Goal: Task Accomplishment & Management: Manage account settings

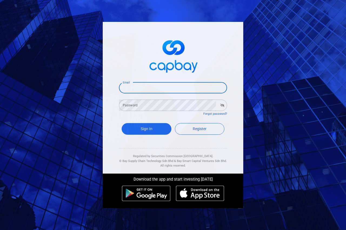
click at [138, 90] on input "Email" at bounding box center [173, 87] width 108 height 11
paste input "[EMAIL_ADDRESS][DOMAIN_NAME]"
type input "[EMAIL_ADDRESS][DOMAIN_NAME]"
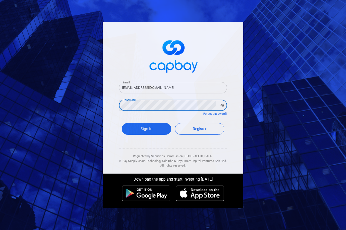
click at [222, 107] on button "button" at bounding box center [222, 106] width 8 height 8
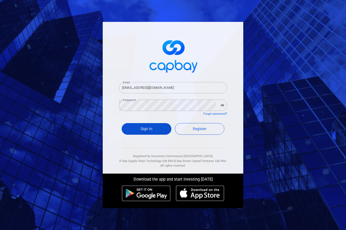
click at [144, 131] on button "Sign In" at bounding box center [147, 129] width 50 height 12
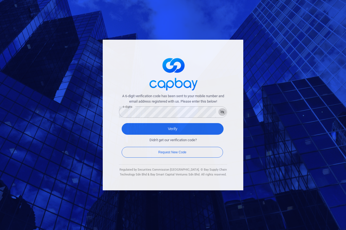
click at [223, 111] on icon "button" at bounding box center [222, 112] width 4 height 3
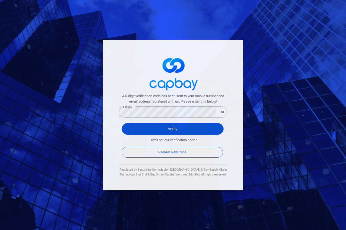
click at [178, 132] on button "Verify" at bounding box center [173, 129] width 102 height 12
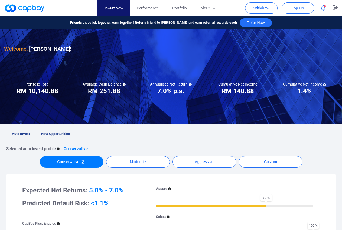
click at [325, 8] on icon "button" at bounding box center [322, 8] width 5 height 6
click at [142, 112] on div at bounding box center [171, 76] width 342 height 95
click at [324, 8] on icon "button" at bounding box center [322, 8] width 5 height 6
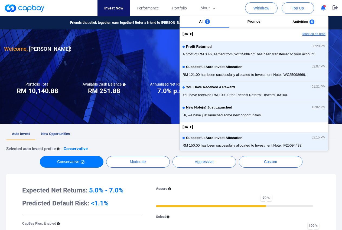
click at [316, 34] on button "Mark all as read" at bounding box center [299, 34] width 58 height 9
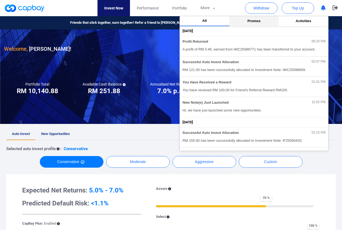
click at [255, 21] on span "Promos" at bounding box center [253, 21] width 13 height 4
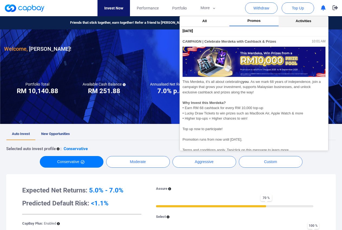
click at [301, 24] on button "Activities" at bounding box center [302, 21] width 49 height 10
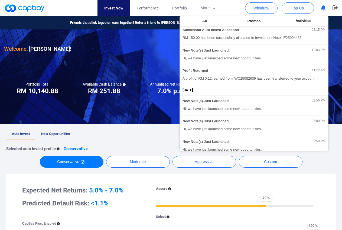
scroll to position [104, 0]
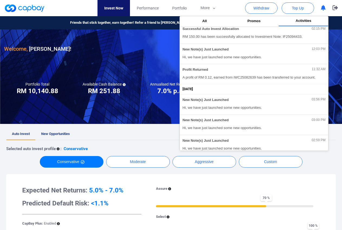
click at [142, 47] on div "Welcome, [PERSON_NAME] !" at bounding box center [170, 41] width 333 height 24
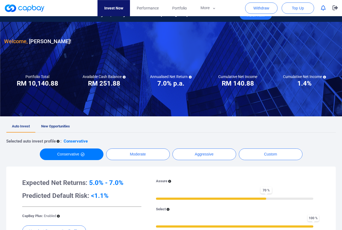
scroll to position [0, 0]
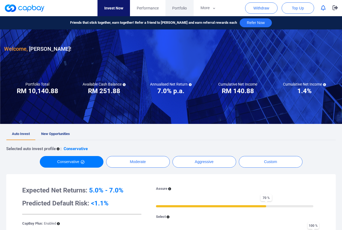
click at [180, 7] on span "Portfolio" at bounding box center [179, 8] width 15 height 6
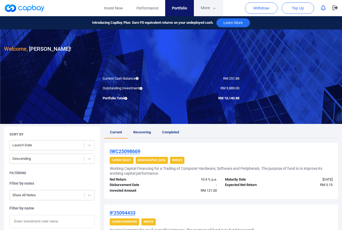
click at [214, 7] on icon "button" at bounding box center [214, 8] width 4 height 5
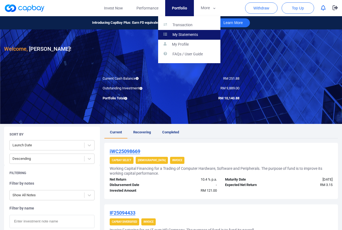
click at [183, 33] on p "My Statements" at bounding box center [184, 34] width 25 height 5
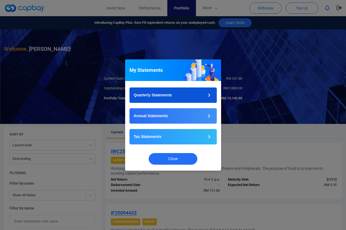
click at [203, 97] on button "Quarterly Statements" at bounding box center [173, 95] width 87 height 15
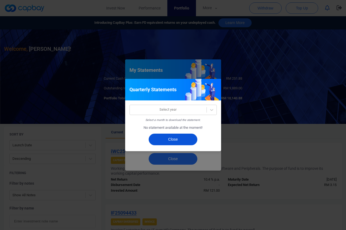
click at [183, 142] on button "Close" at bounding box center [173, 140] width 49 height 12
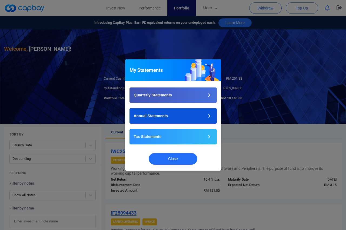
click at [193, 119] on button "Annual Statements" at bounding box center [173, 115] width 87 height 15
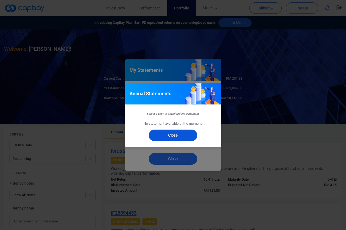
click at [179, 136] on button "Close" at bounding box center [173, 136] width 49 height 12
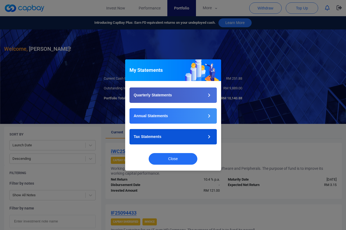
click at [180, 135] on button "Tax Statements" at bounding box center [173, 136] width 87 height 15
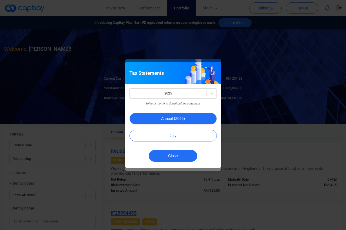
click at [178, 120] on button "Annual (2025)" at bounding box center [173, 119] width 87 height 12
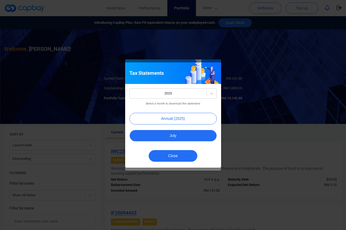
click at [171, 135] on button "July" at bounding box center [173, 136] width 87 height 12
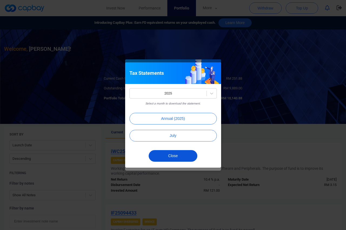
click at [174, 157] on button "Close" at bounding box center [173, 156] width 49 height 12
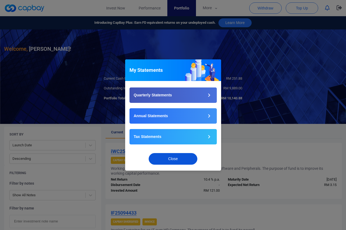
click at [181, 158] on button "Close" at bounding box center [173, 159] width 49 height 12
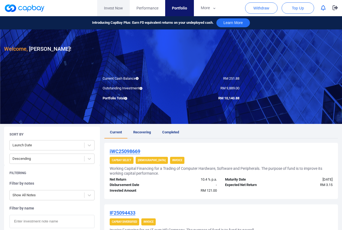
click at [107, 9] on link "Invest Now" at bounding box center [113, 8] width 32 height 16
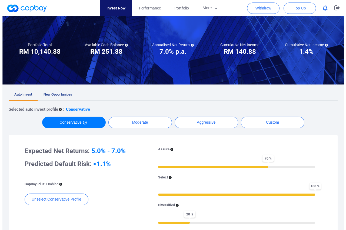
scroll to position [83, 0]
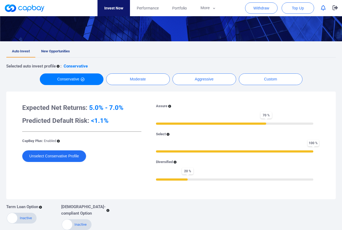
click at [61, 157] on button "Unselect Conservative Profile" at bounding box center [54, 157] width 64 height 12
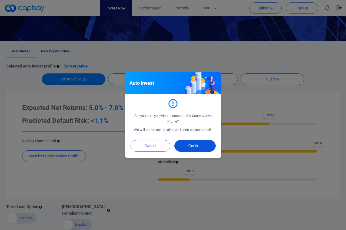
click at [195, 145] on button "Confirm" at bounding box center [194, 146] width 41 height 12
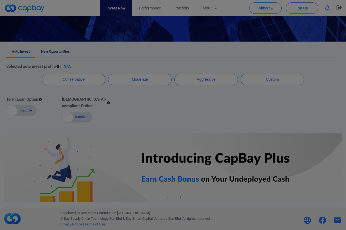
scroll to position [82, 0]
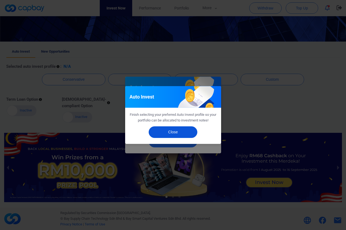
click at [180, 137] on button "Close" at bounding box center [173, 133] width 49 height 12
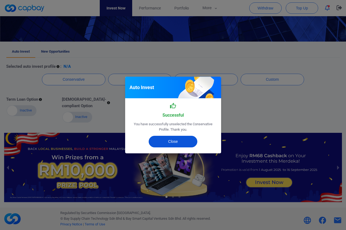
click at [176, 143] on button "Close" at bounding box center [173, 142] width 49 height 12
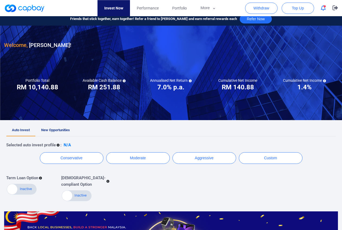
scroll to position [0, 0]
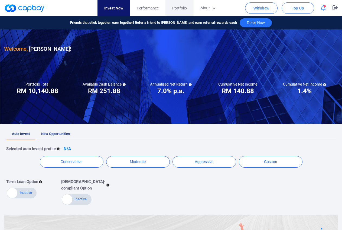
click at [181, 9] on span "Portfolio" at bounding box center [179, 8] width 15 height 6
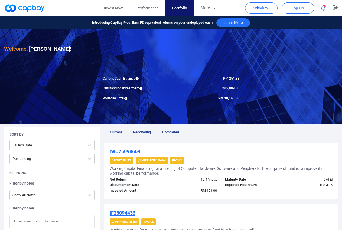
click at [175, 135] on link "Completed" at bounding box center [170, 133] width 28 height 12
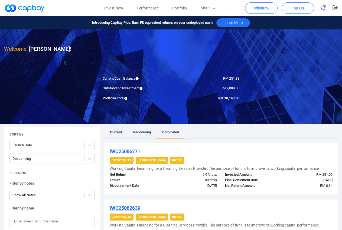
scroll to position [110, 0]
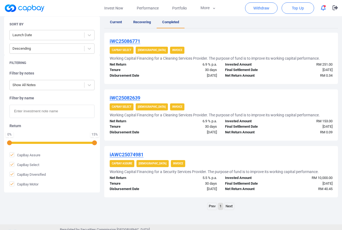
click at [323, 10] on icon "button" at bounding box center [322, 8] width 5 height 6
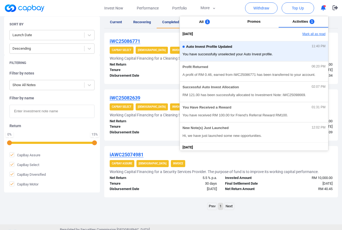
click at [316, 34] on button "Mark all as read" at bounding box center [299, 34] width 58 height 9
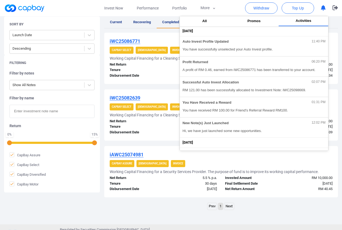
click at [319, 213] on div "Welcome, [PERSON_NAME] ! Current Cash Balance RM 251.88 Outstanding Investment …" at bounding box center [171, 72] width 342 height 306
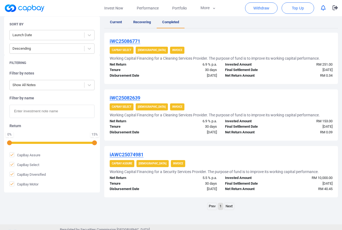
click at [147, 23] on span "Recovering" at bounding box center [142, 22] width 18 height 4
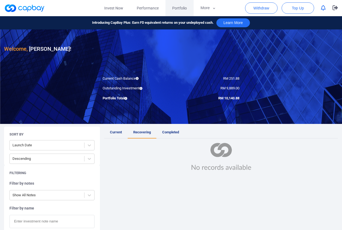
click at [182, 9] on span "Portfolio" at bounding box center [179, 8] width 15 height 6
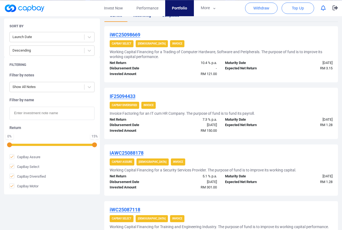
scroll to position [113, 0]
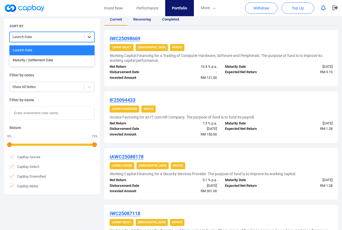
click at [89, 37] on icon at bounding box center [89, 37] width 3 height 2
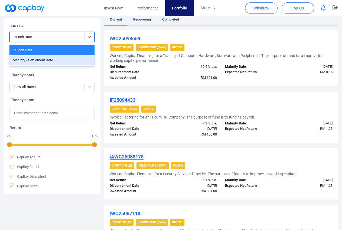
click at [52, 61] on div "Maturity / Settlement Date" at bounding box center [51, 60] width 85 height 10
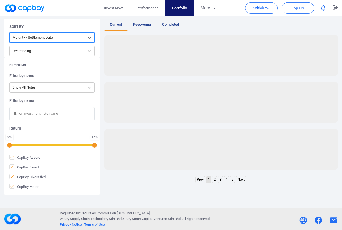
scroll to position [108, 0]
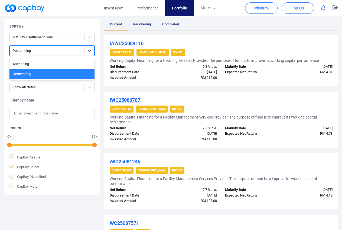
click at [79, 51] on div at bounding box center [46, 51] width 69 height 7
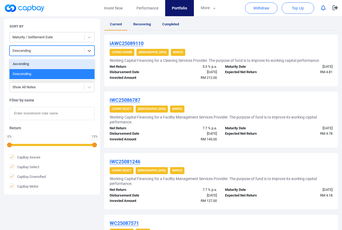
click at [65, 64] on div "Ascending" at bounding box center [51, 64] width 85 height 10
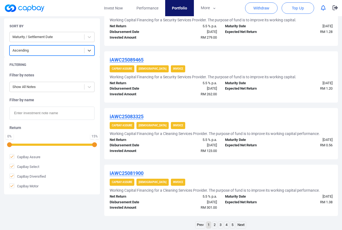
scroll to position [530, 0]
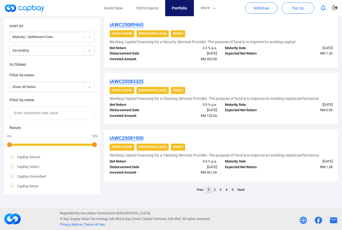
click at [232, 190] on link "5" at bounding box center [232, 190] width 5 height 7
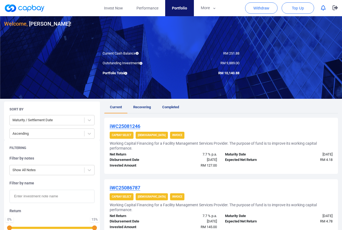
scroll to position [0, 0]
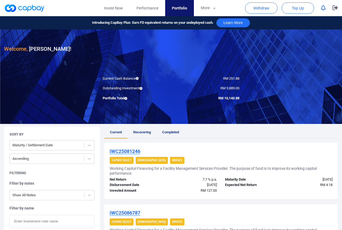
drag, startPoint x: 101, startPoint y: 79, endPoint x: 136, endPoint y: 79, distance: 35.2
click at [136, 79] on div "Current Cash Balance" at bounding box center [134, 79] width 72 height 6
copy div "Current Cash Balance"
drag, startPoint x: 101, startPoint y: 89, endPoint x: 147, endPoint y: 90, distance: 46.3
click at [147, 90] on div "Outstanding Investment" at bounding box center [134, 89] width 72 height 6
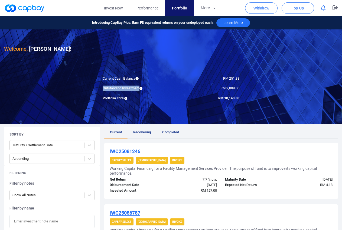
copy div "Outstanding Investment"
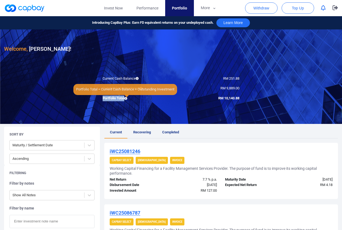
drag, startPoint x: 99, startPoint y: 97, endPoint x: 127, endPoint y: 99, distance: 27.4
click at [127, 99] on div "Portfolio Total" at bounding box center [134, 99] width 72 height 6
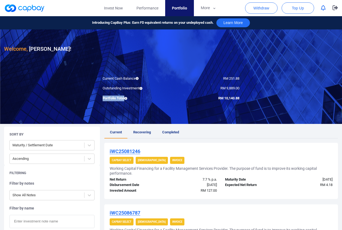
copy div "Portfolio Total"
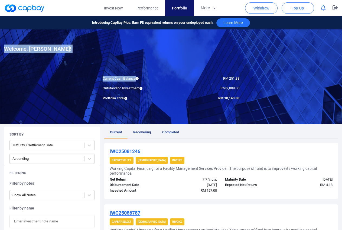
drag, startPoint x: 227, startPoint y: 78, endPoint x: 259, endPoint y: 80, distance: 32.2
click at [259, 80] on div "Invest Now Performance Portfolio More Transaction My Statements My Profile FAQs…" at bounding box center [171, 191] width 342 height 351
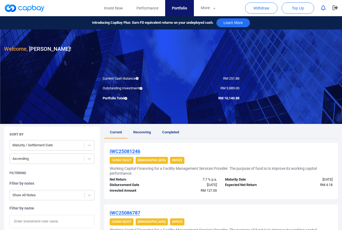
click at [248, 81] on div at bounding box center [171, 76] width 342 height 95
drag, startPoint x: 230, startPoint y: 78, endPoint x: 241, endPoint y: 78, distance: 10.8
click at [241, 78] on div "RM 251.88" at bounding box center [207, 79] width 72 height 6
drag, startPoint x: 229, startPoint y: 78, endPoint x: 241, endPoint y: 78, distance: 12.4
click at [241, 78] on div "RM 251.88" at bounding box center [207, 79] width 72 height 6
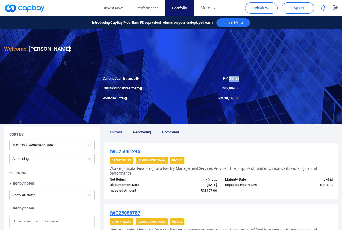
copy span "251.88"
drag, startPoint x: 233, startPoint y: 88, endPoint x: 243, endPoint y: 88, distance: 10.5
click at [243, 88] on div "RM 9,889.00" at bounding box center [207, 89] width 72 height 6
copy span "9,889.00"
click at [86, 36] on div "Welcome, [PERSON_NAME] !" at bounding box center [170, 41] width 333 height 24
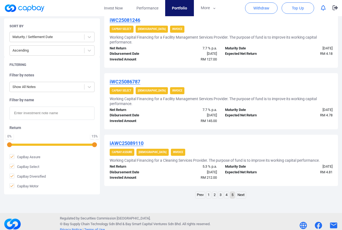
scroll to position [137, 0]
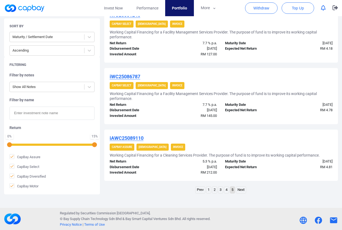
click at [208, 191] on link "1" at bounding box center [208, 190] width 5 height 7
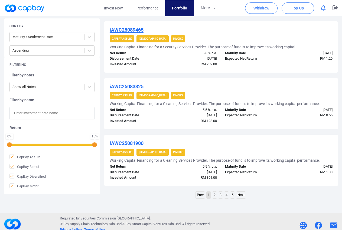
scroll to position [526, 0]
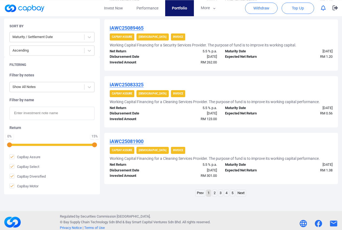
click at [215, 194] on link "2" at bounding box center [214, 193] width 5 height 7
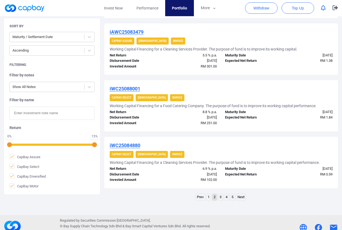
scroll to position [525, 0]
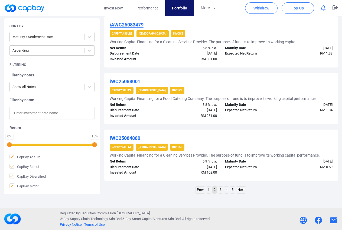
click at [220, 191] on link "3" at bounding box center [220, 190] width 5 height 7
click at [226, 191] on link "4" at bounding box center [226, 190] width 5 height 7
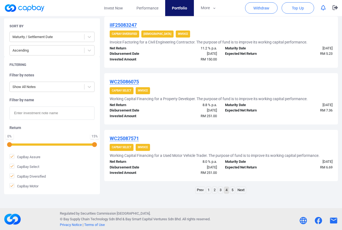
scroll to position [539, 0]
click at [232, 192] on link "5" at bounding box center [232, 190] width 5 height 7
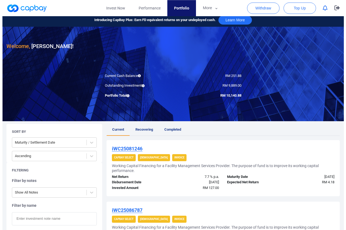
scroll to position [0, 0]
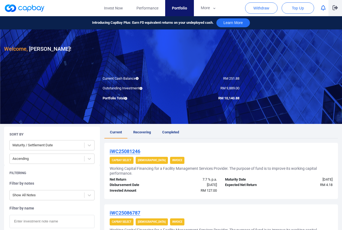
click at [333, 9] on icon "button" at bounding box center [334, 7] width 5 height 5
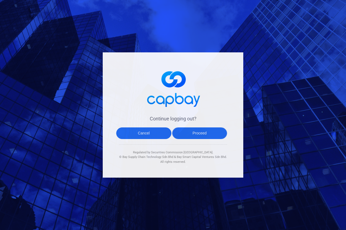
click at [196, 137] on button "Proceed" at bounding box center [199, 134] width 55 height 12
